Goal: Task Accomplishment & Management: Manage account settings

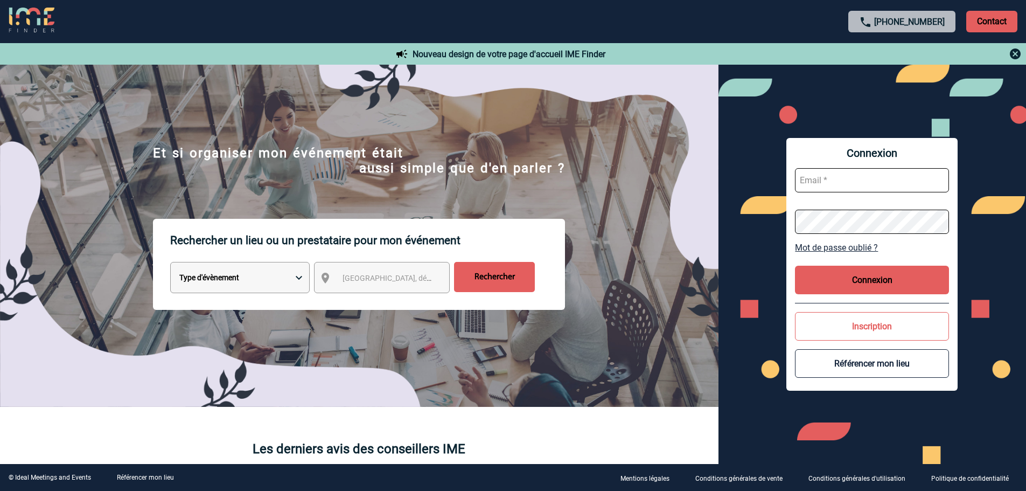
type input "leila.obremski@capgemini.com"
drag, startPoint x: 854, startPoint y: 275, endPoint x: 850, endPoint y: 270, distance: 6.1
click at [854, 274] on button "Connexion" at bounding box center [872, 279] width 154 height 29
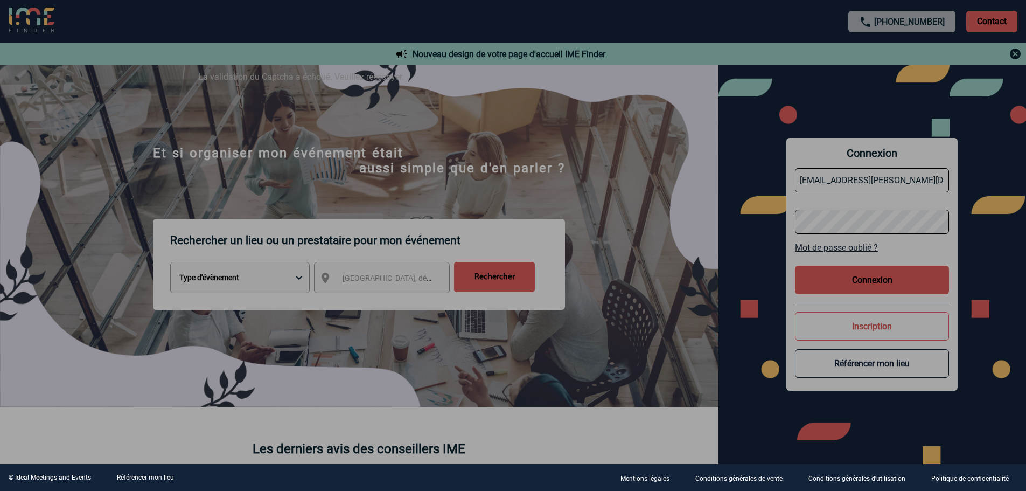
click at [858, 279] on div at bounding box center [513, 245] width 1026 height 491
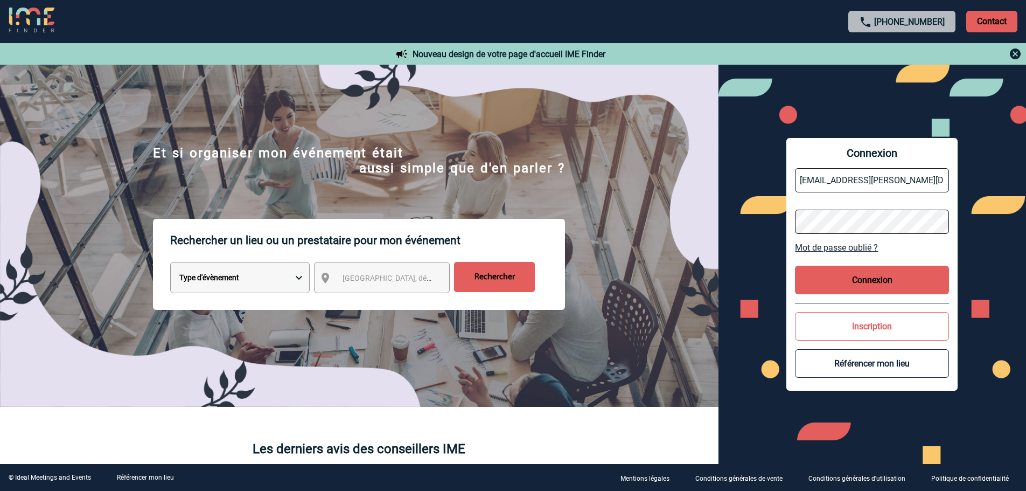
click at [849, 294] on div "Connexion leila.obremski@capgemini.com Mot de passe oublié ? Connexion Inscript…" at bounding box center [871, 264] width 171 height 253
click at [857, 279] on button "Connexion" at bounding box center [872, 279] width 154 height 29
click at [844, 274] on button "Connexion" at bounding box center [872, 279] width 154 height 29
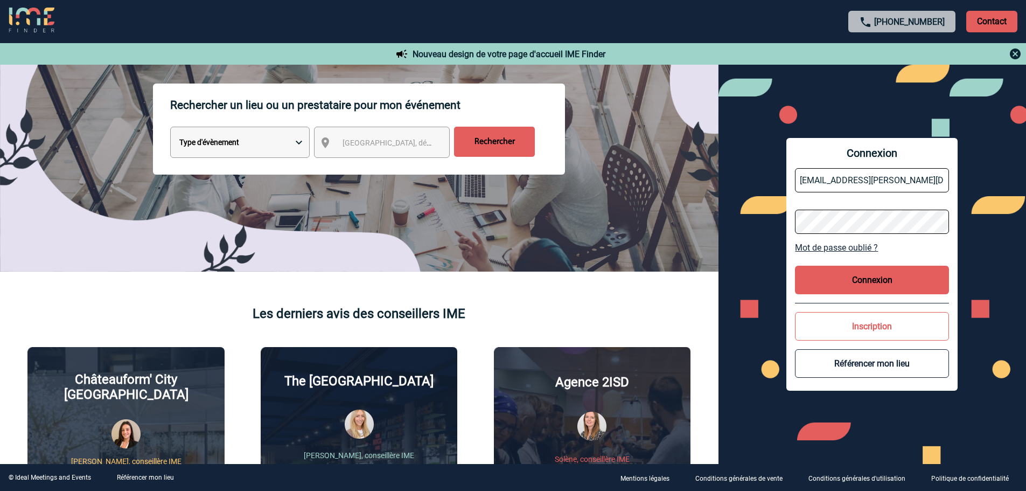
scroll to position [143, 0]
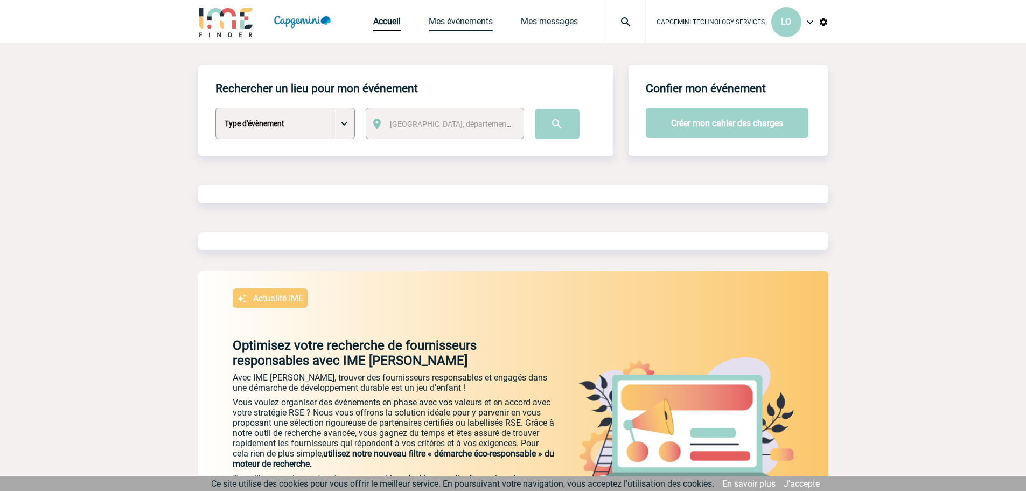
click at [461, 23] on link "Mes événements" at bounding box center [461, 23] width 64 height 15
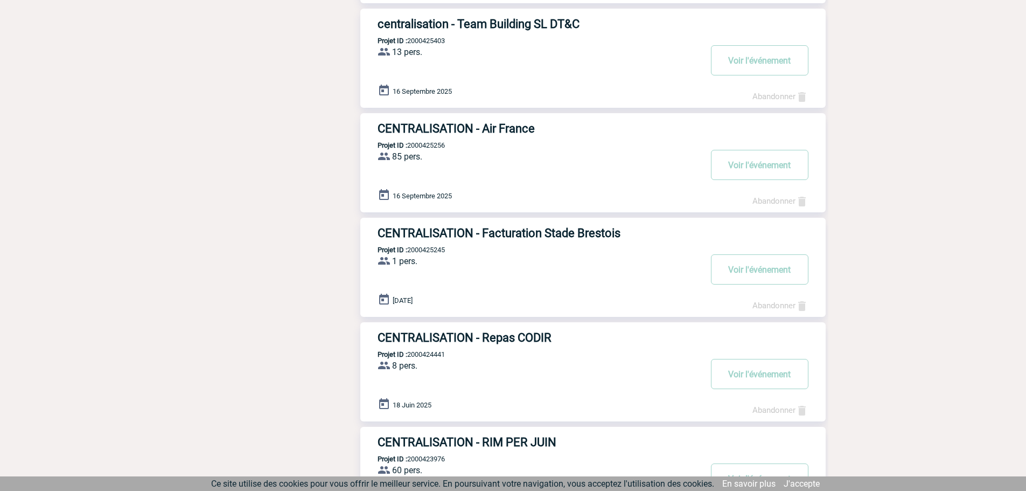
scroll to position [700, 0]
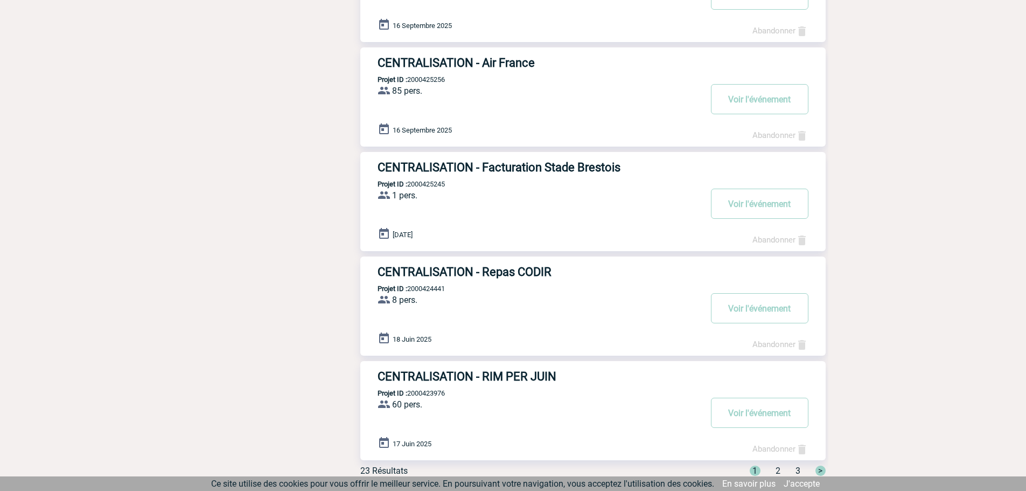
click at [503, 265] on h3 "CENTRALISATION - Repas CODIR" at bounding box center [538, 271] width 323 height 13
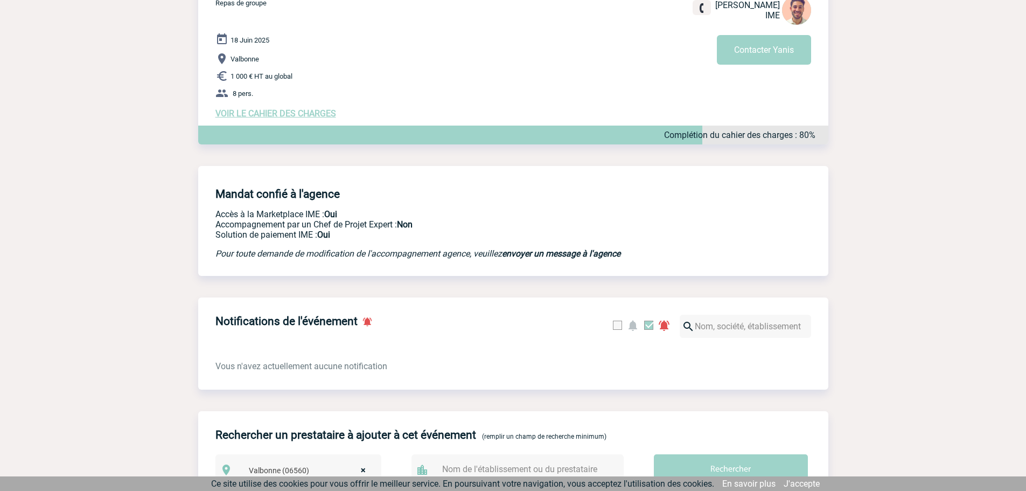
scroll to position [23, 0]
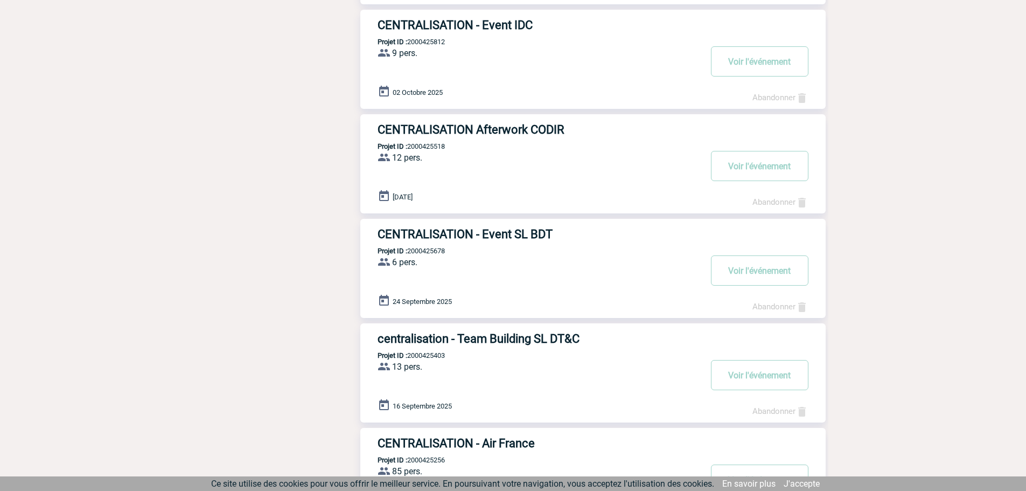
scroll to position [323, 0]
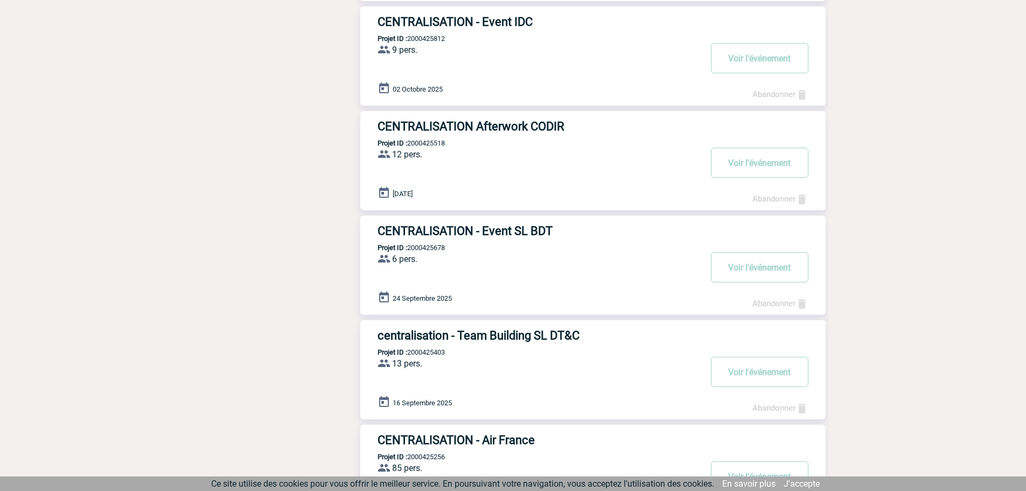
click at [496, 127] on h3 "CENTRALISATION Afterwork CODIR" at bounding box center [538, 126] width 323 height 13
